Goal: Check status: Check status

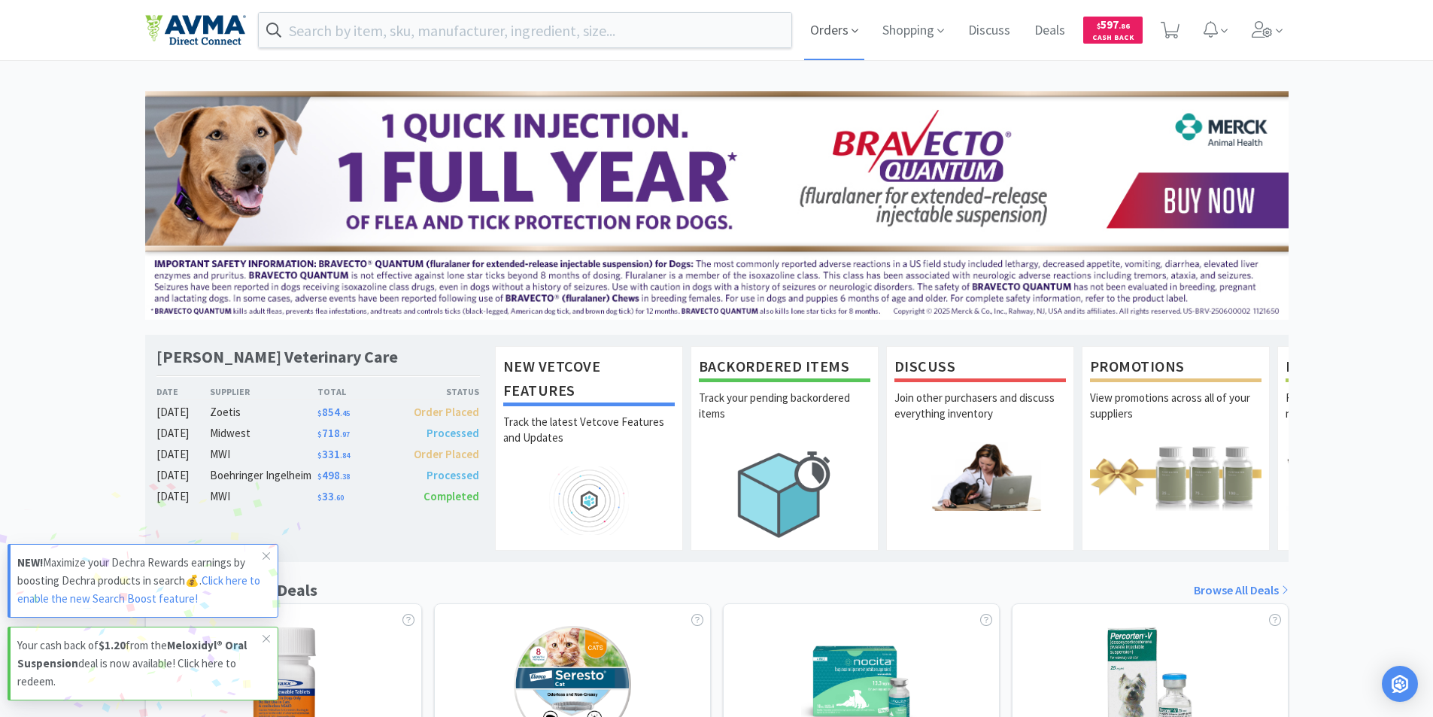
click at [824, 32] on span "Orders" at bounding box center [834, 30] width 60 height 60
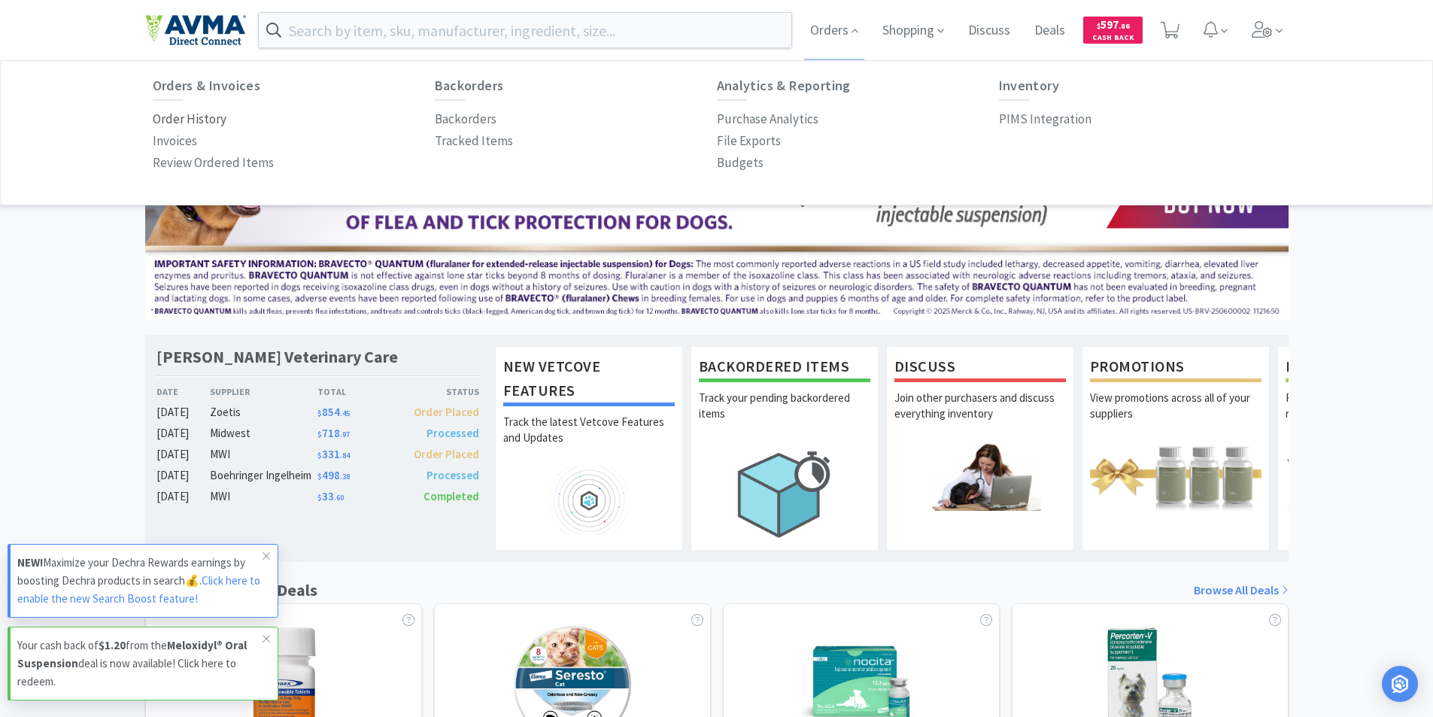
click at [181, 117] on p "Order History" at bounding box center [190, 119] width 74 height 20
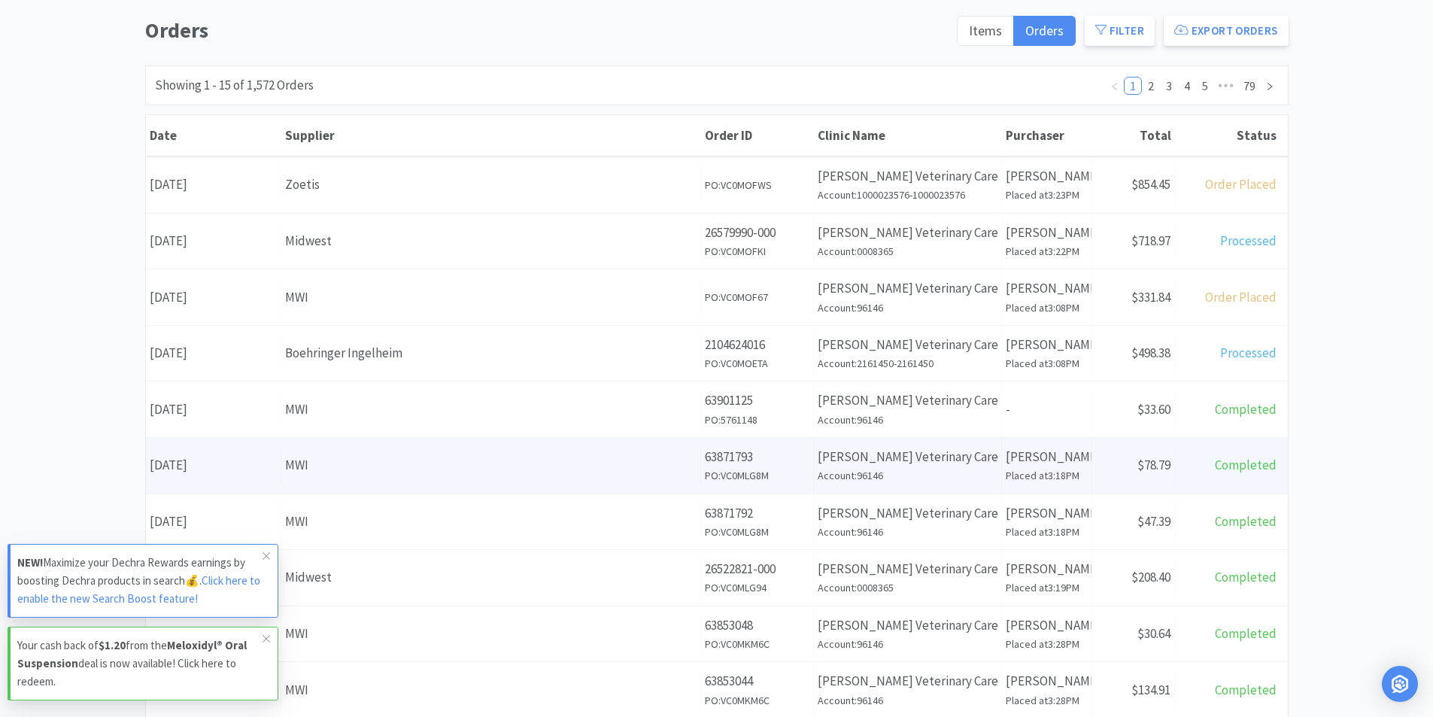
scroll to position [150, 0]
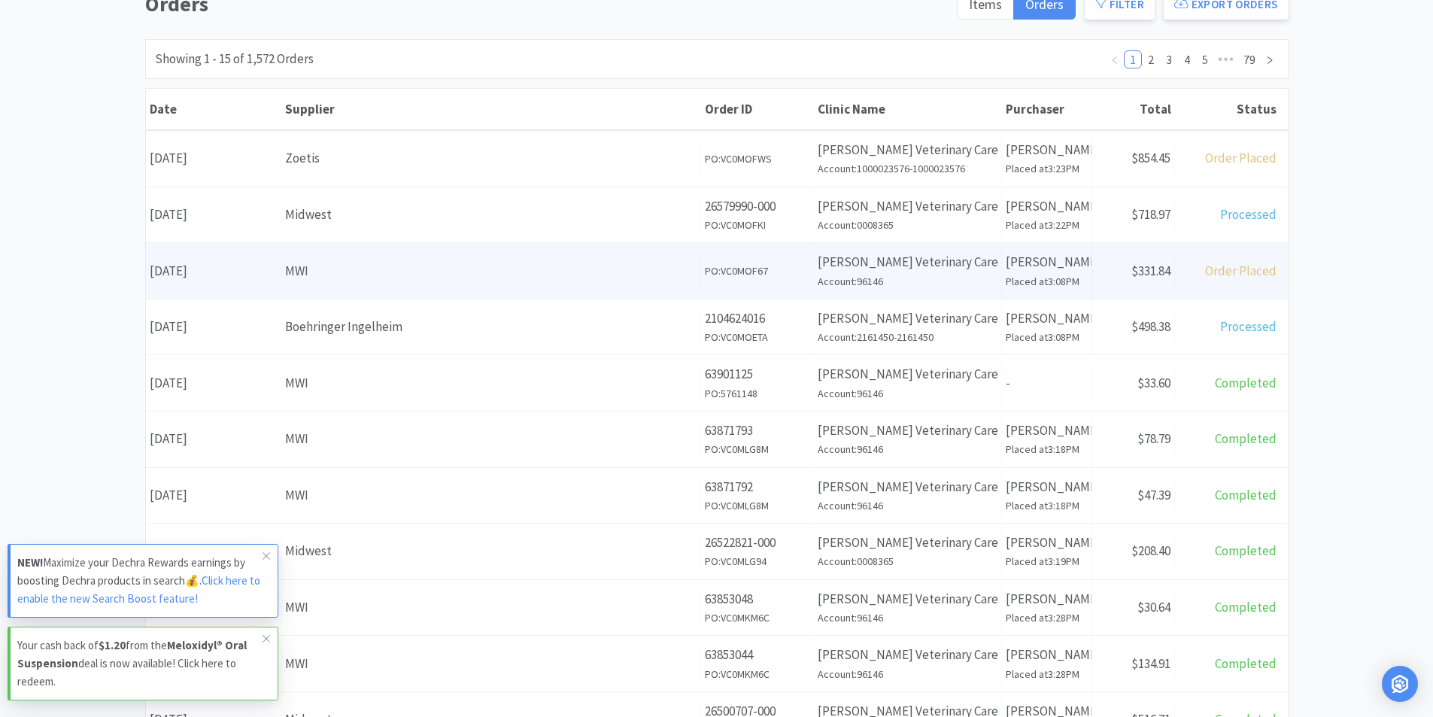
click at [213, 271] on div "Date October 7th, 2025" at bounding box center [213, 271] width 135 height 38
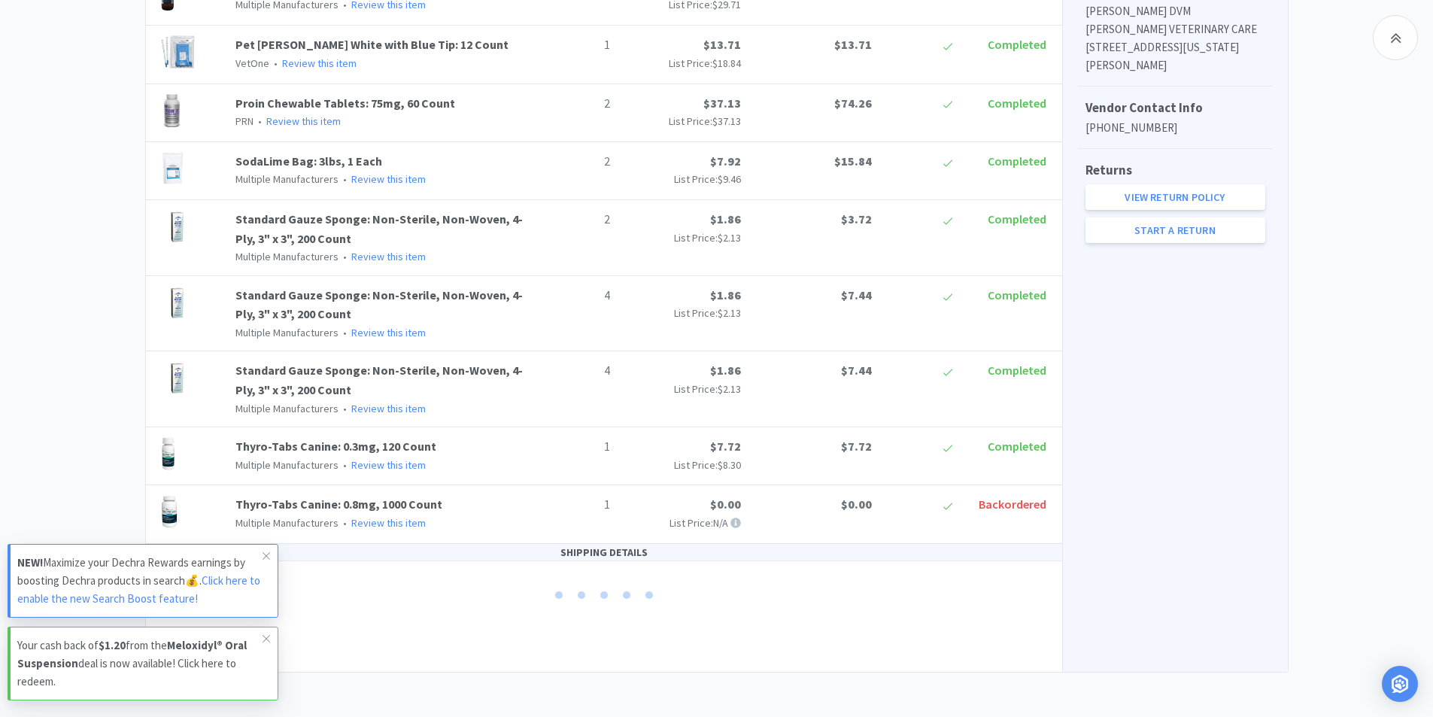
scroll to position [605, 0]
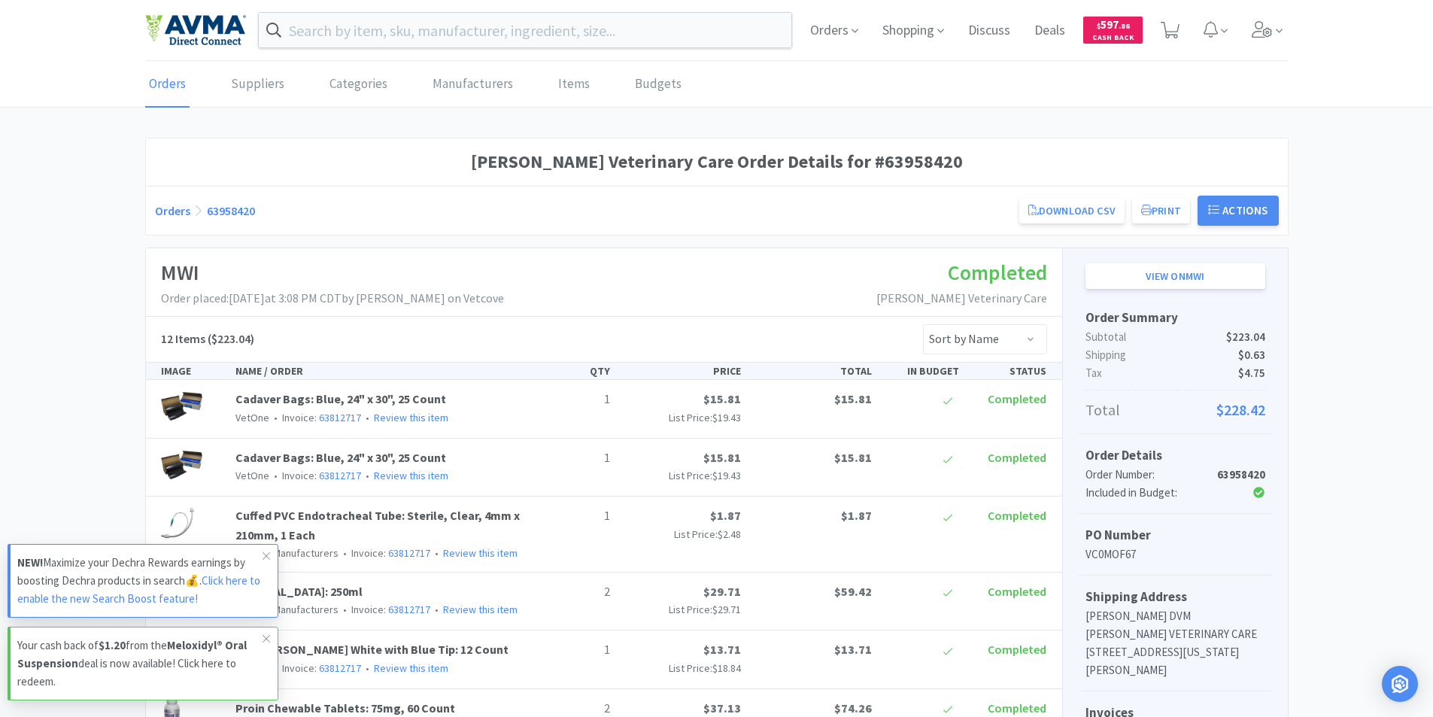
click at [173, 86] on link "Orders" at bounding box center [167, 85] width 44 height 46
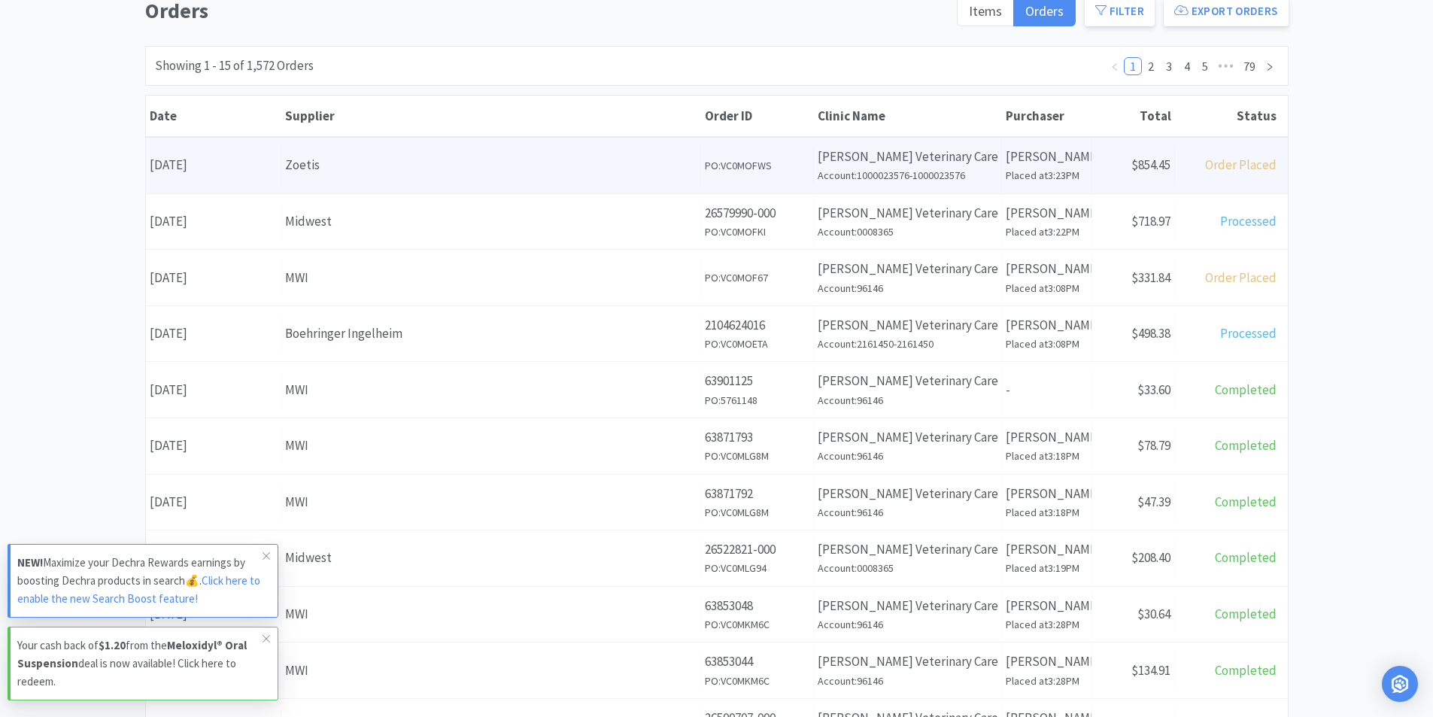
scroll to position [150, 0]
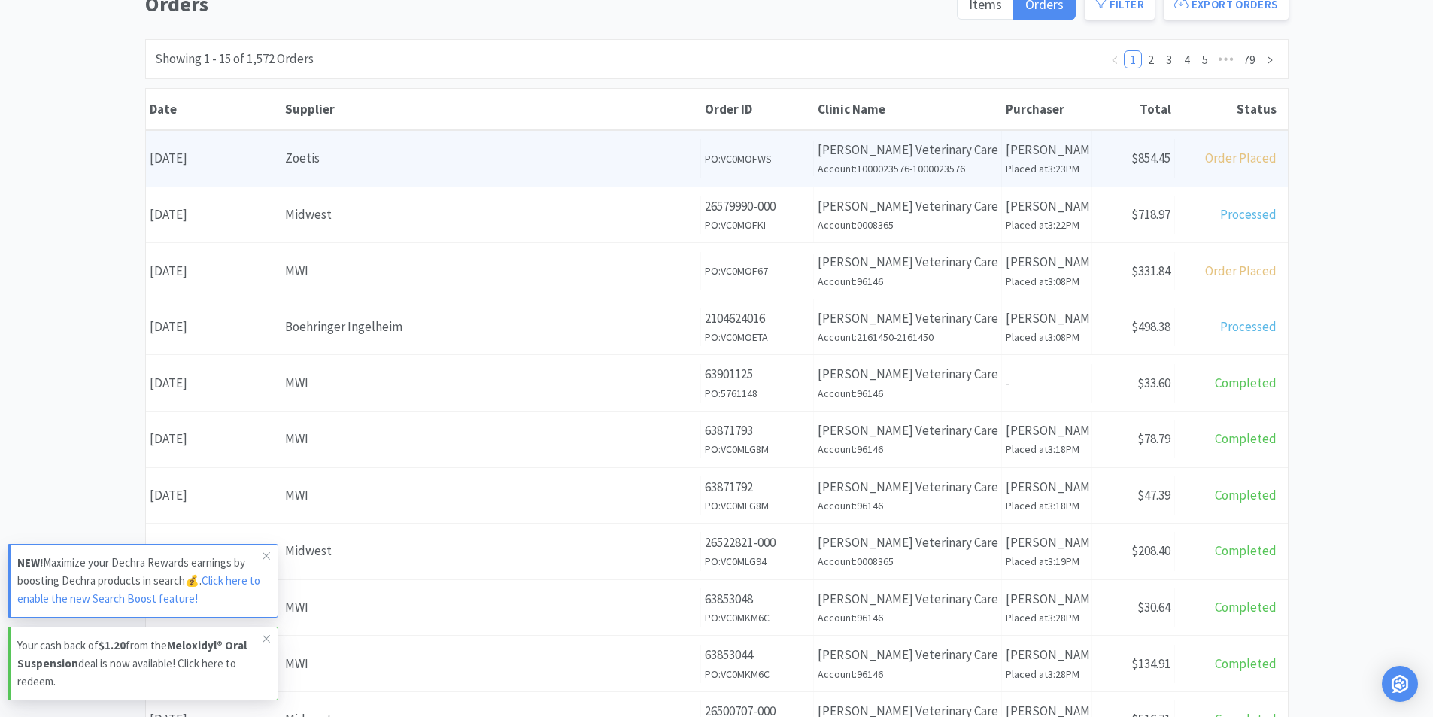
click at [204, 156] on div "Date October 7th, 2025" at bounding box center [213, 158] width 135 height 38
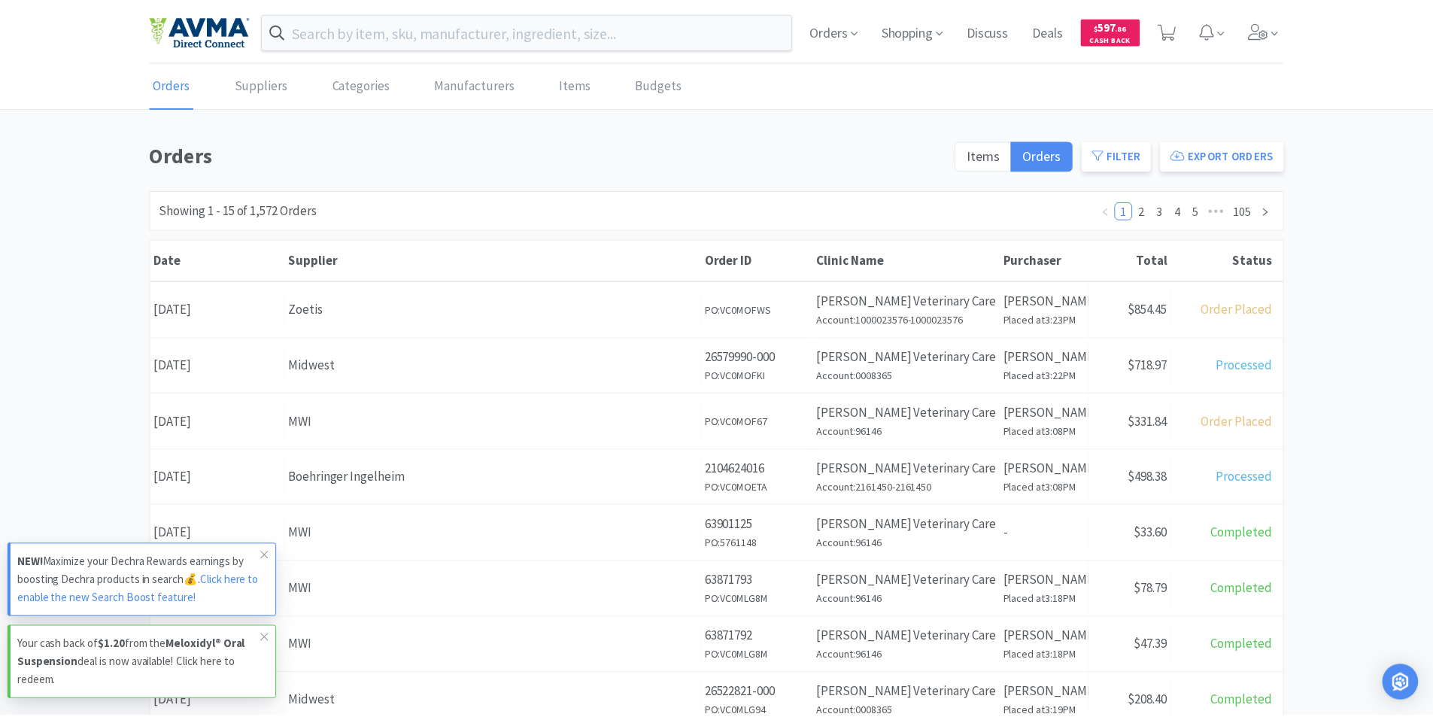
scroll to position [150, 0]
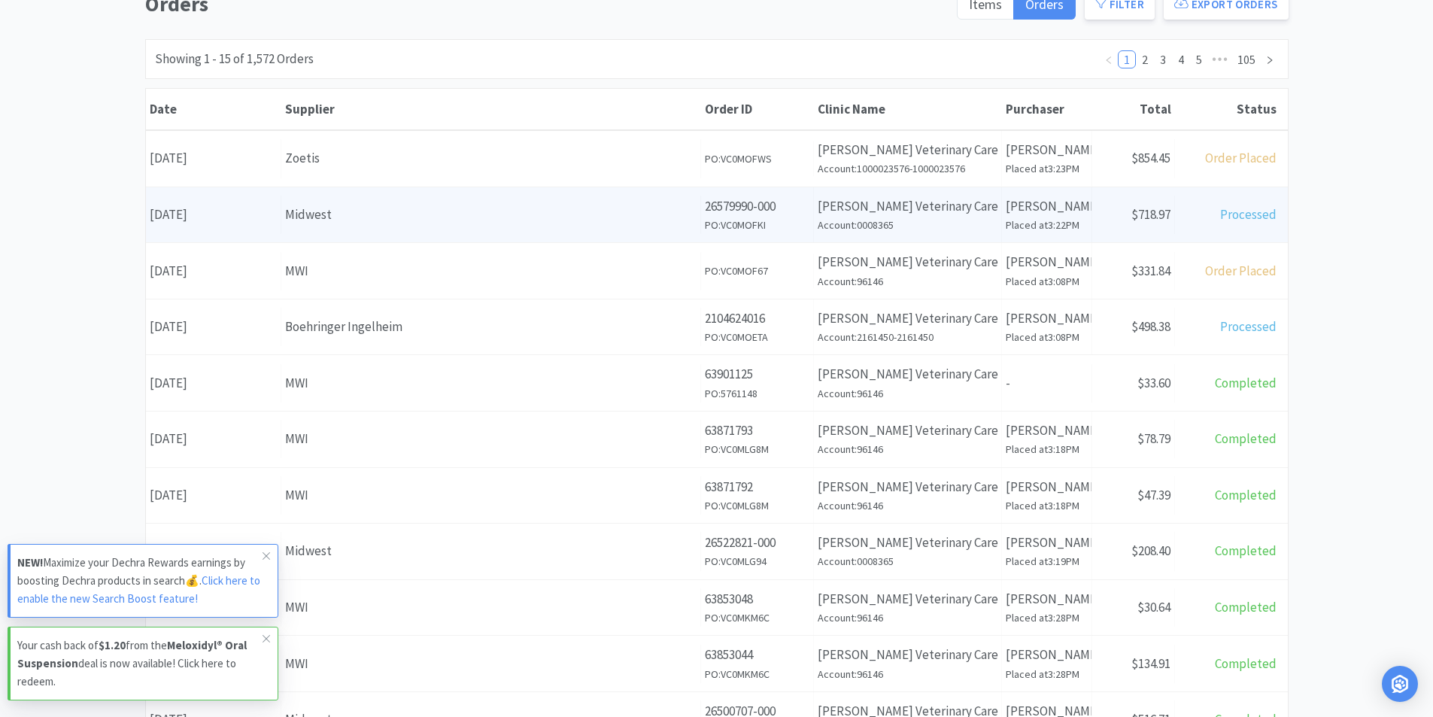
click at [211, 215] on div "Date October 7th, 2025" at bounding box center [213, 215] width 135 height 38
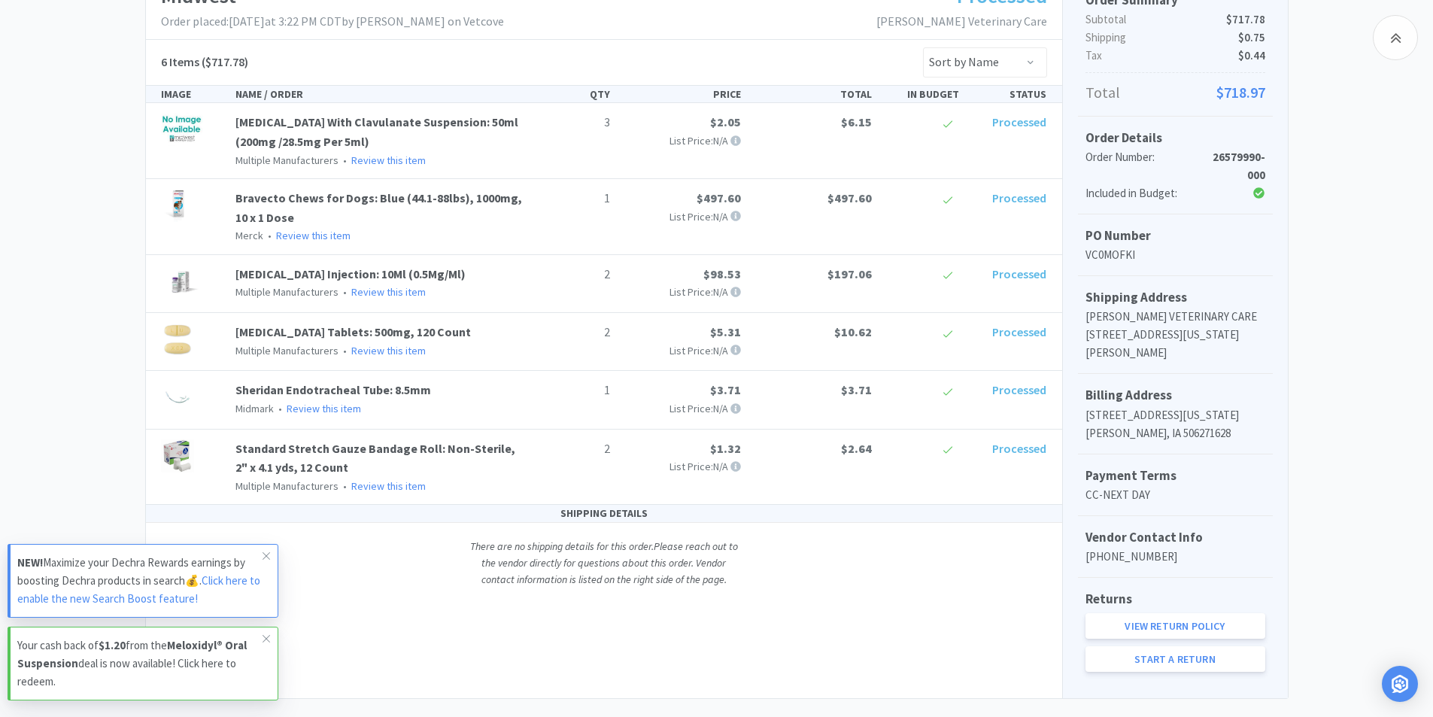
scroll to position [301, 0]
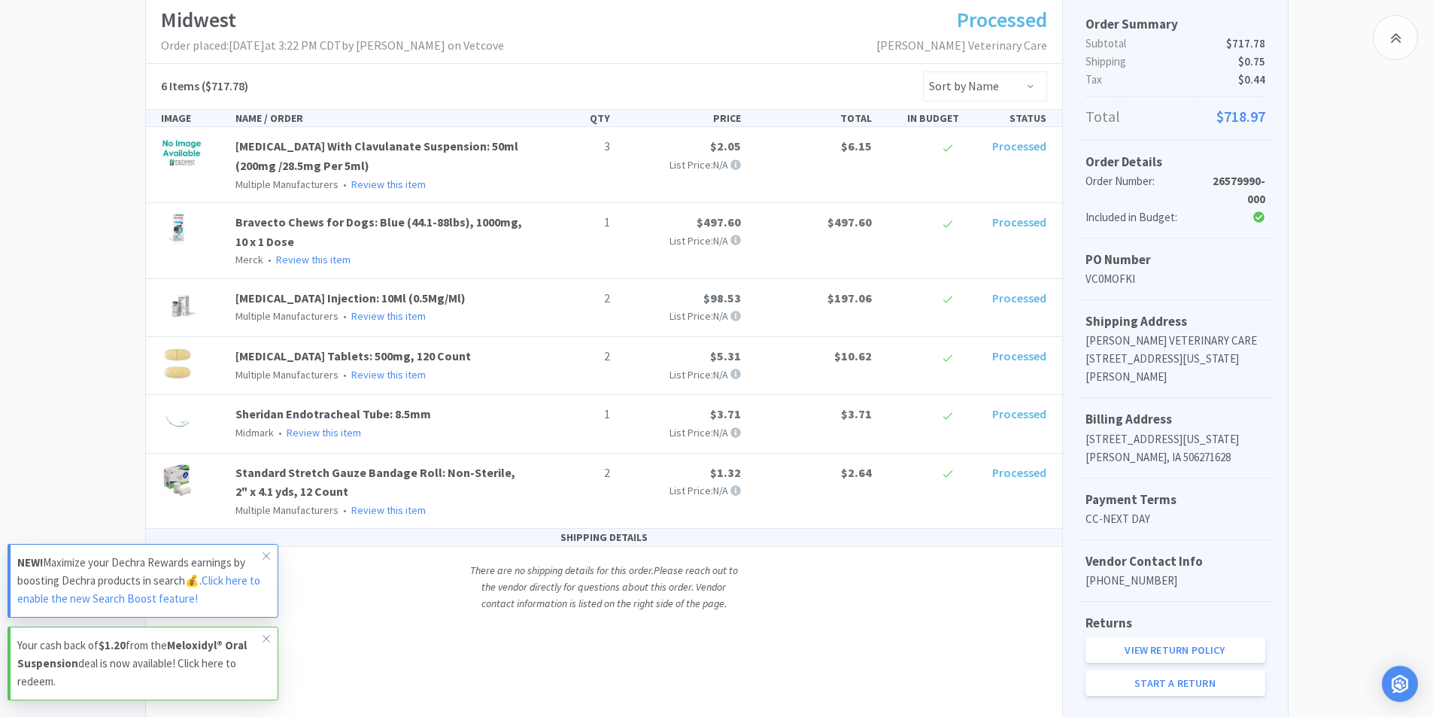
scroll to position [304, 0]
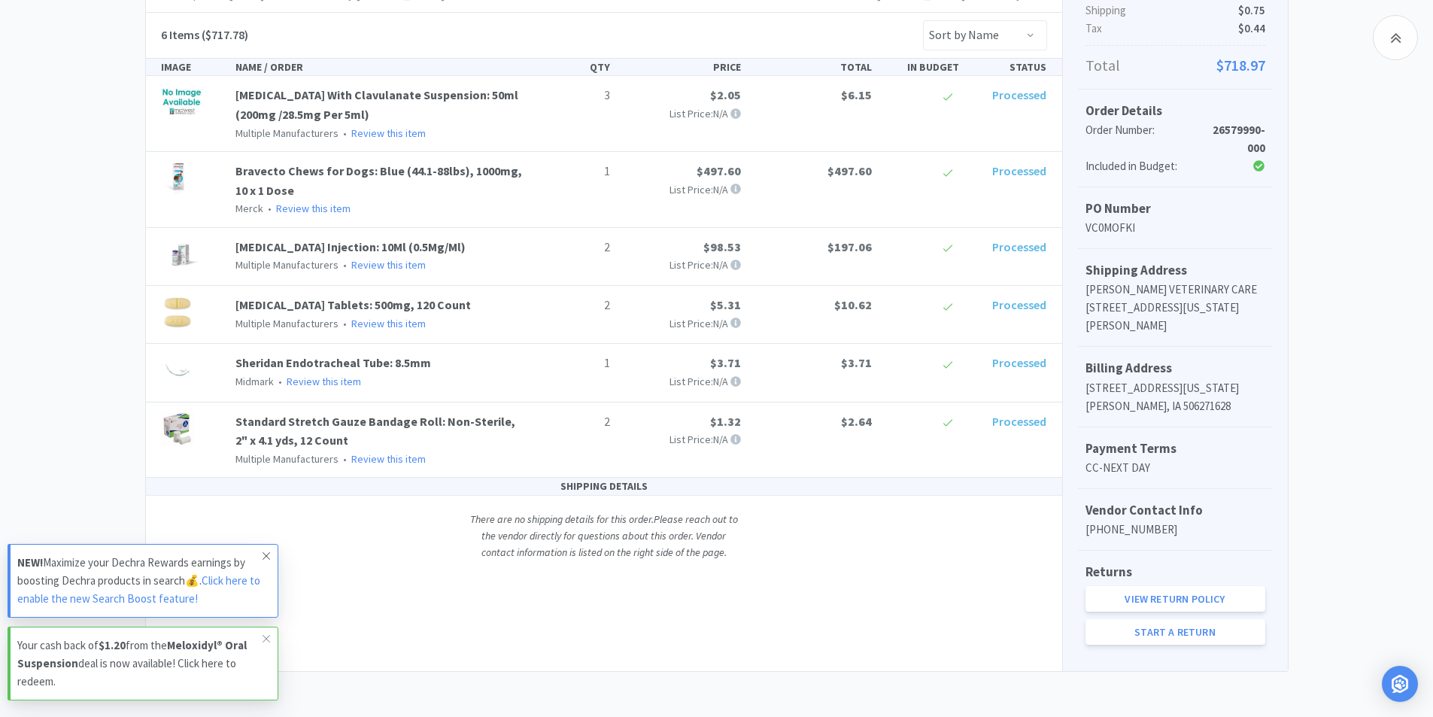
click at [265, 553] on icon at bounding box center [266, 556] width 9 height 12
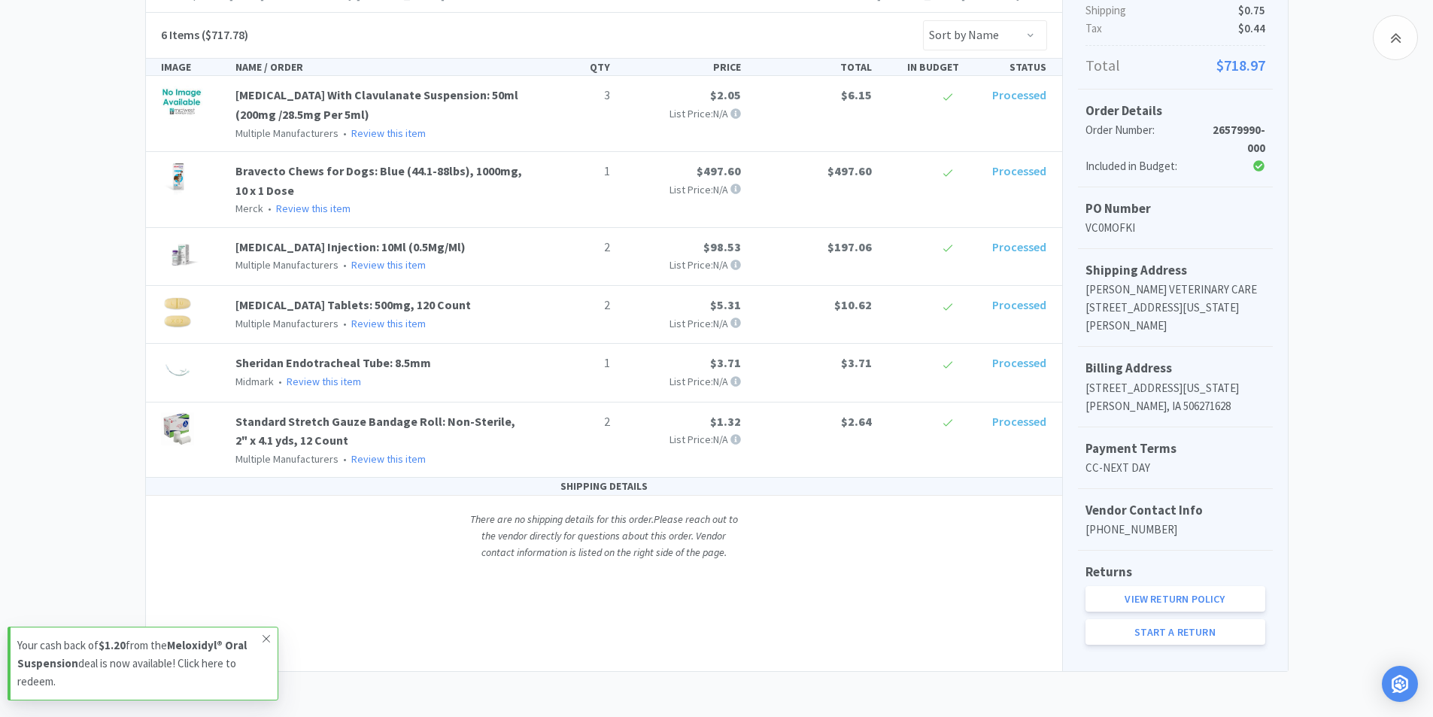
click at [264, 634] on icon at bounding box center [266, 638] width 9 height 12
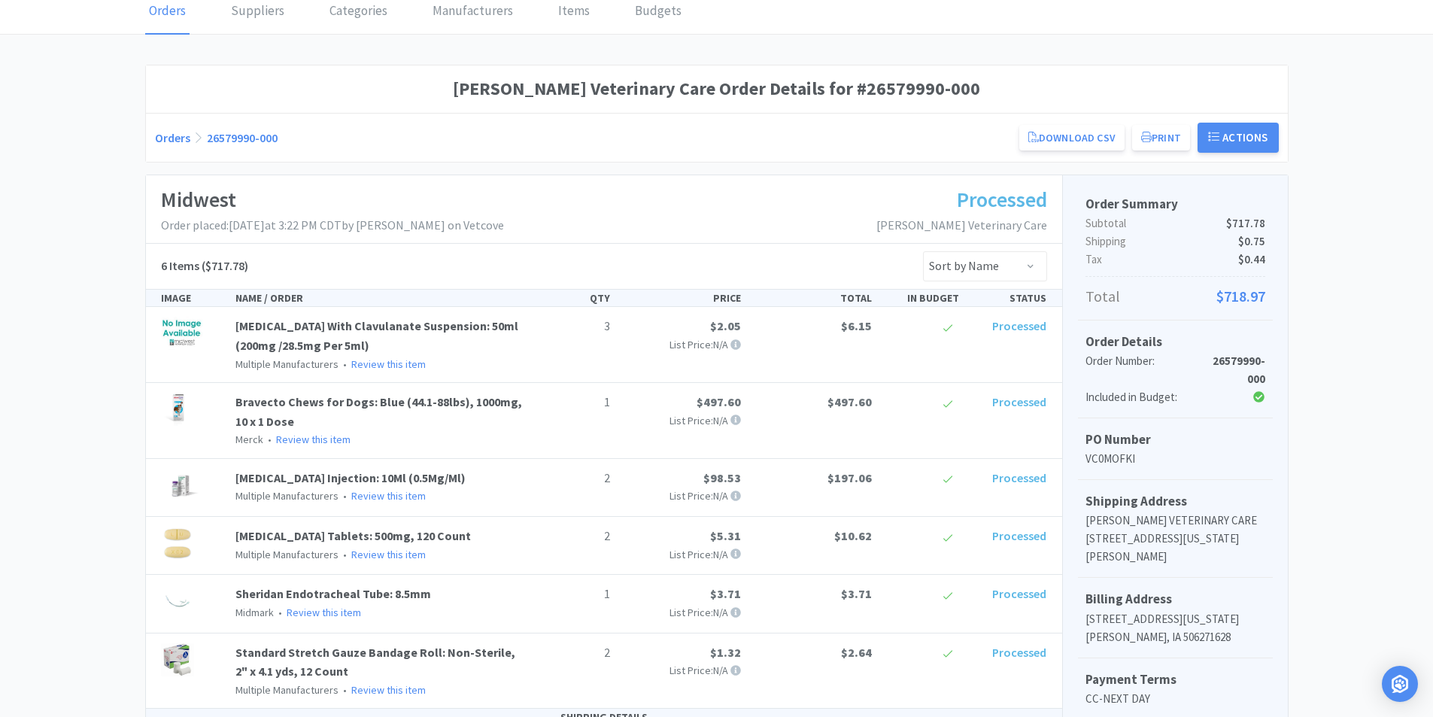
scroll to position [0, 0]
